Goal: Download file/media

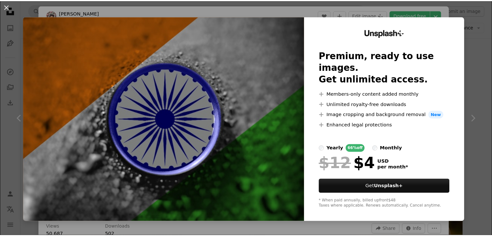
scroll to position [2392, 0]
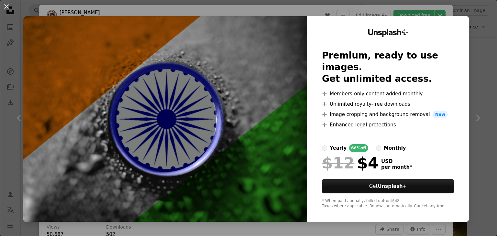
click at [474, 30] on div "An X shape Unsplash+ Premium, ready to use images. Get unlimited access. A plus…" at bounding box center [248, 118] width 497 height 236
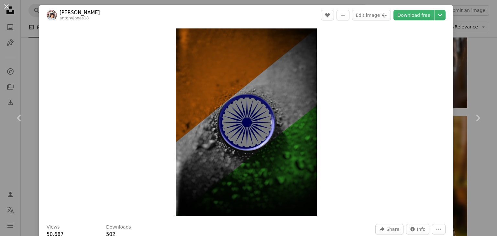
click at [462, 66] on div "An X shape Chevron left Chevron right [PERSON_NAME] antonyjones18 A heart A plu…" at bounding box center [248, 118] width 497 height 236
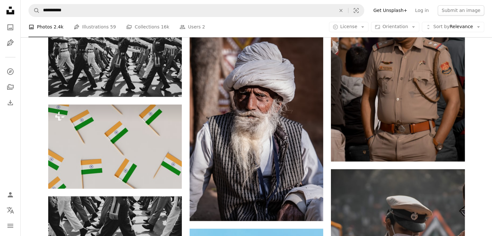
scroll to position [3628, 0]
